Goal: Information Seeking & Learning: Learn about a topic

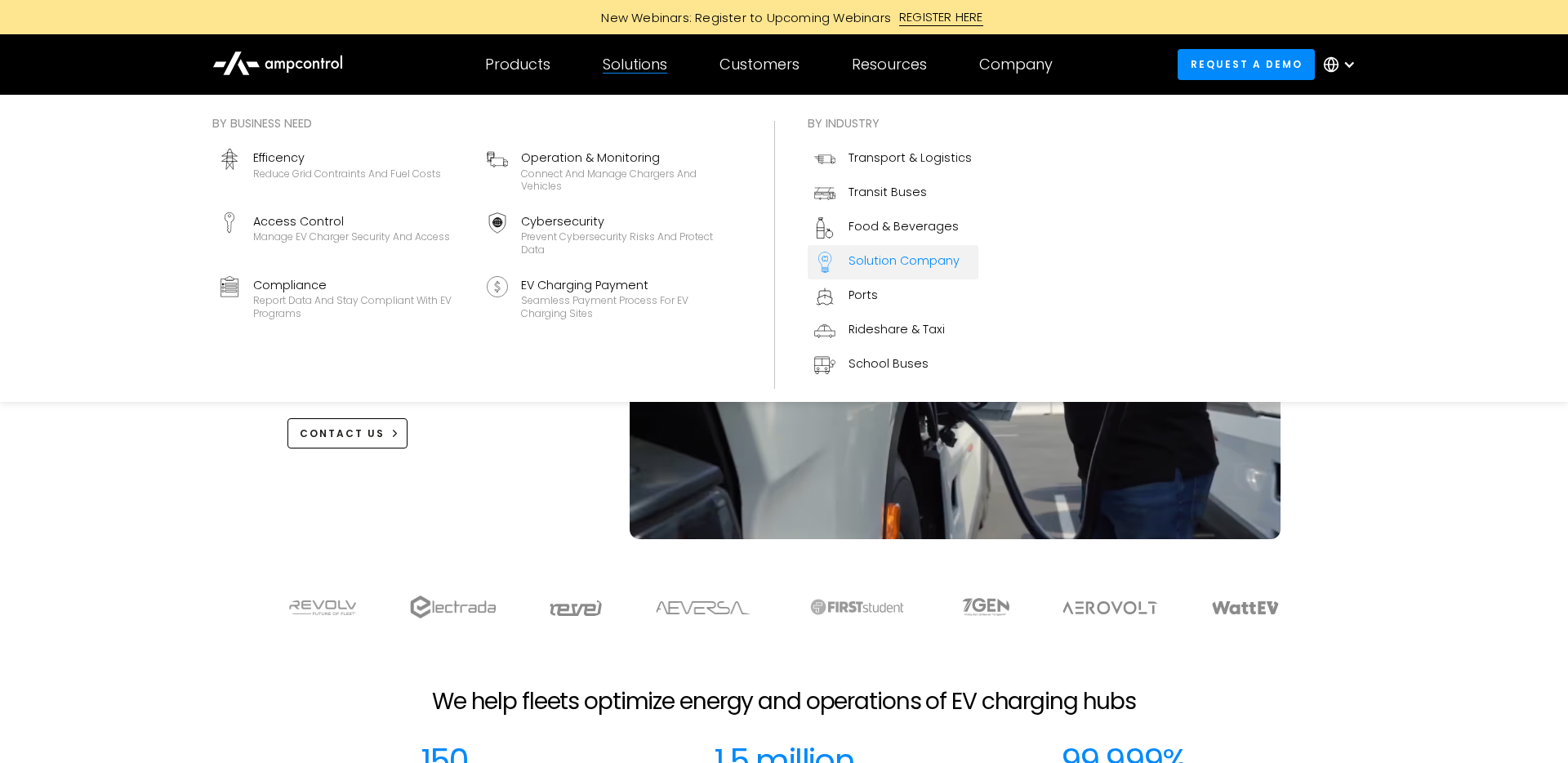
click at [873, 258] on div "Solution Company" at bounding box center [904, 261] width 111 height 18
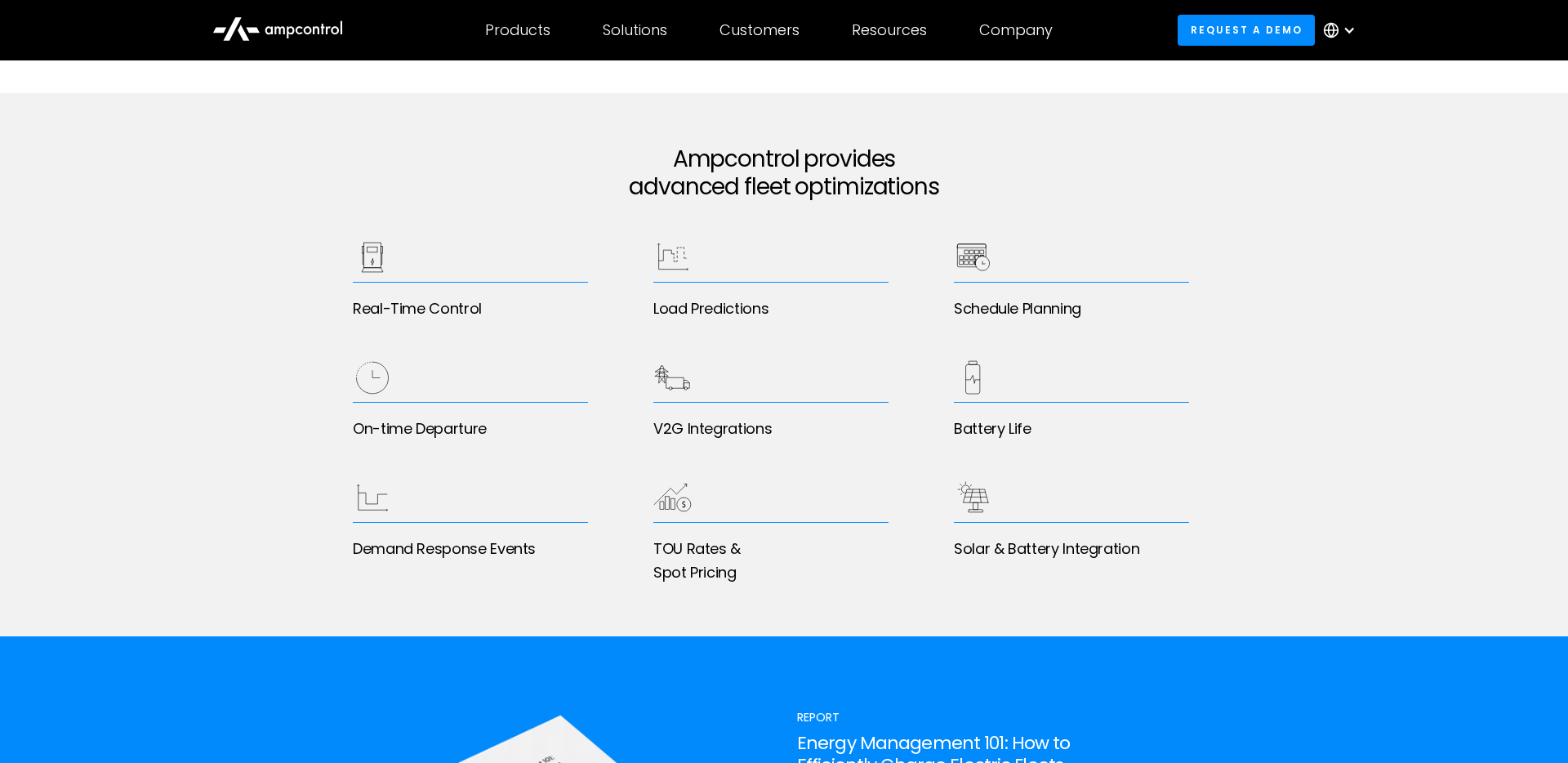
scroll to position [2454, 0]
